Goal: Find specific page/section: Find specific page/section

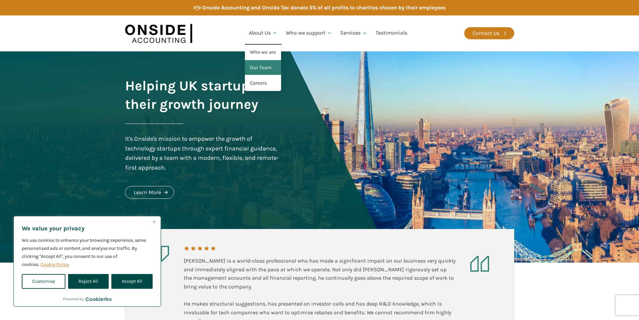
click at [260, 68] on link "Our Team" at bounding box center [263, 67] width 36 height 15
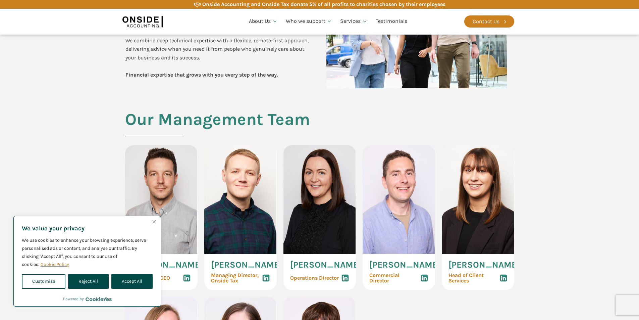
scroll to position [302, 0]
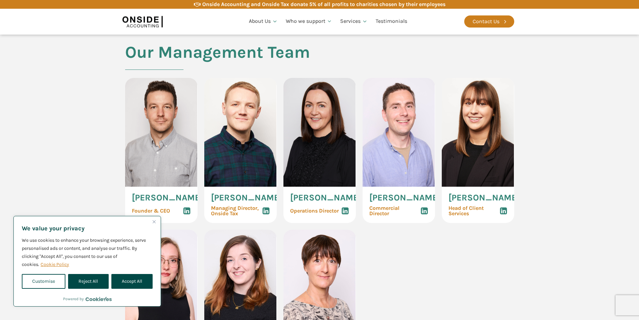
click at [481, 198] on span "[PERSON_NAME]" at bounding box center [483, 197] width 71 height 9
copy span "[PERSON_NAME]"
